Goal: Book appointment/travel/reservation

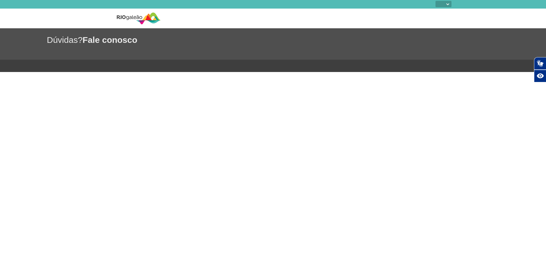
select select
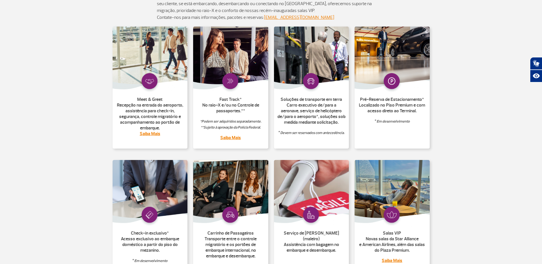
scroll to position [57, 0]
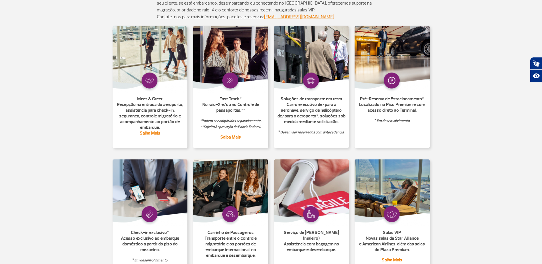
click at [149, 132] on link "Saiba Mais" at bounding box center [150, 133] width 21 height 6
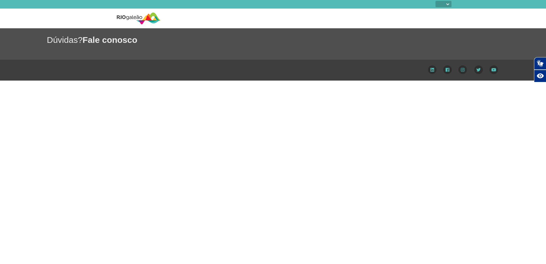
select select
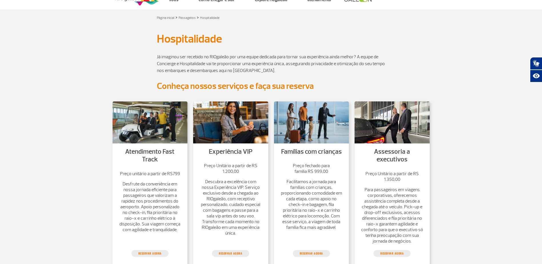
scroll to position [29, 0]
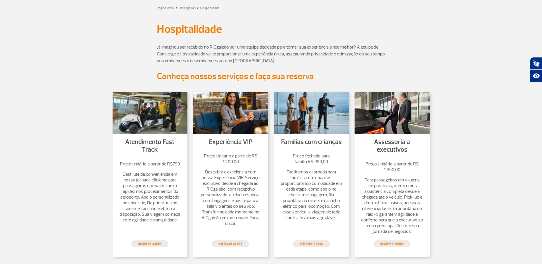
click at [224, 182] on p "Descubra a excelência com nossa Experiência VIP. Serviço exclusivo desde a cheg…" at bounding box center [231, 197] width 64 height 57
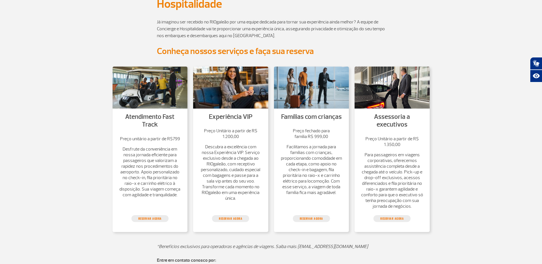
scroll to position [114, 0]
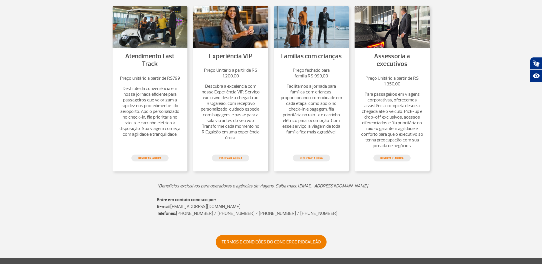
drag, startPoint x: 359, startPoint y: 186, endPoint x: 297, endPoint y: 186, distance: 61.7
click at [297, 186] on p "*Benefícios exclusivos para operadoras e agências de viagens. Saiba mais: comer…" at bounding box center [271, 183] width 228 height 14
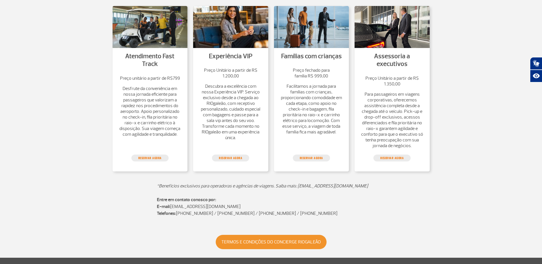
click at [262, 243] on link "Termos e Condições do Concierge RIOgaleão" at bounding box center [271, 242] width 111 height 14
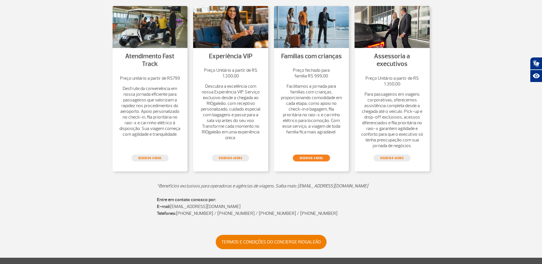
click at [305, 155] on link "reservar agora" at bounding box center [311, 157] width 37 height 7
click at [394, 133] on p "Para passageiros em viagens corporativas, oferecemos assistência completa desde…" at bounding box center [392, 119] width 64 height 57
